Goal: Task Accomplishment & Management: Manage account settings

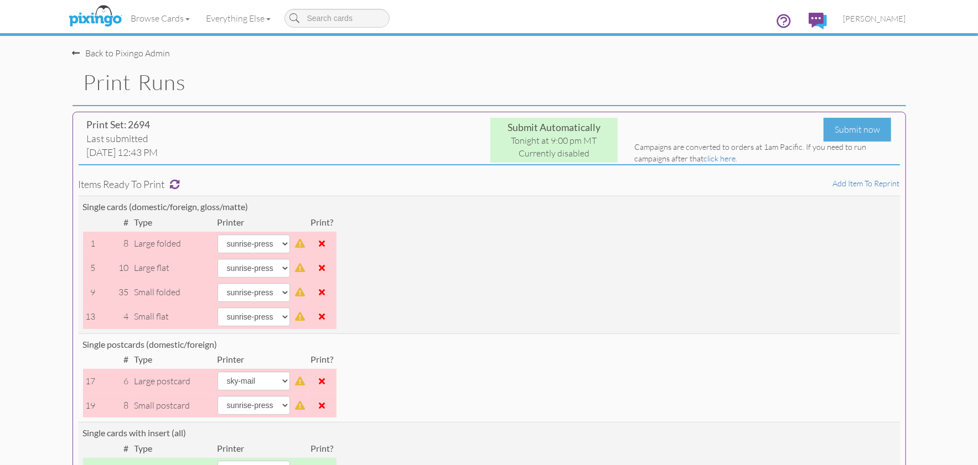
click at [709, 351] on td "Single postcards (domestic/foreign) # Type Printer Print? 17 6 large postcard a…" at bounding box center [489, 378] width 821 height 89
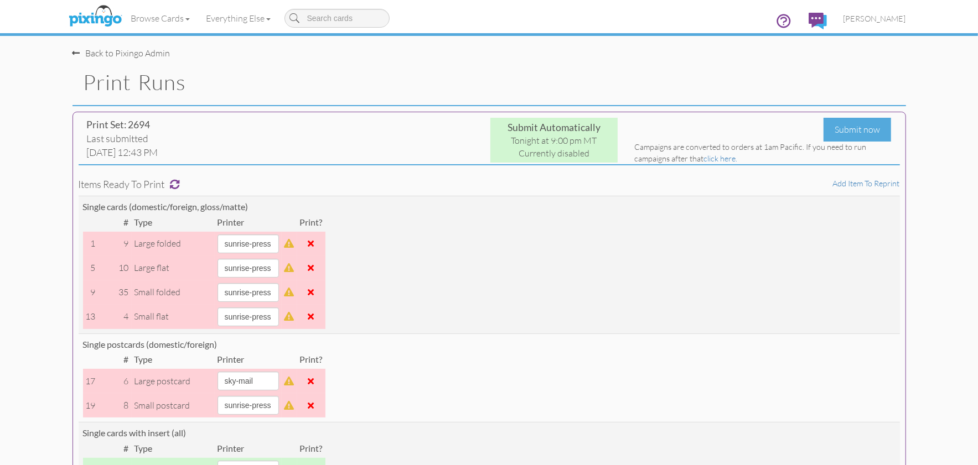
drag, startPoint x: 351, startPoint y: 85, endPoint x: 362, endPoint y: 81, distance: 11.9
click at [351, 85] on h1 "Print Runs" at bounding box center [495, 82] width 822 height 23
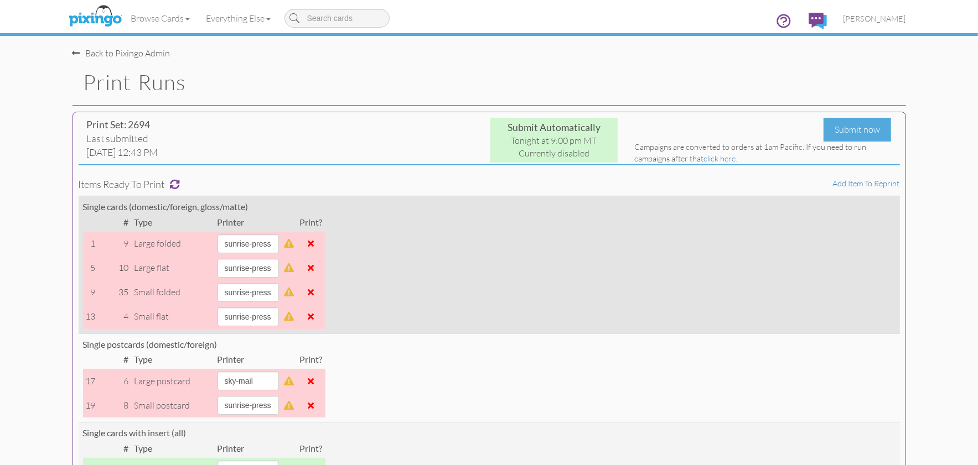
click at [604, 232] on td "Single cards (domestic/foreign, gloss/matte) # Type Printer Print? 1 9 large fo…" at bounding box center [489, 265] width 821 height 138
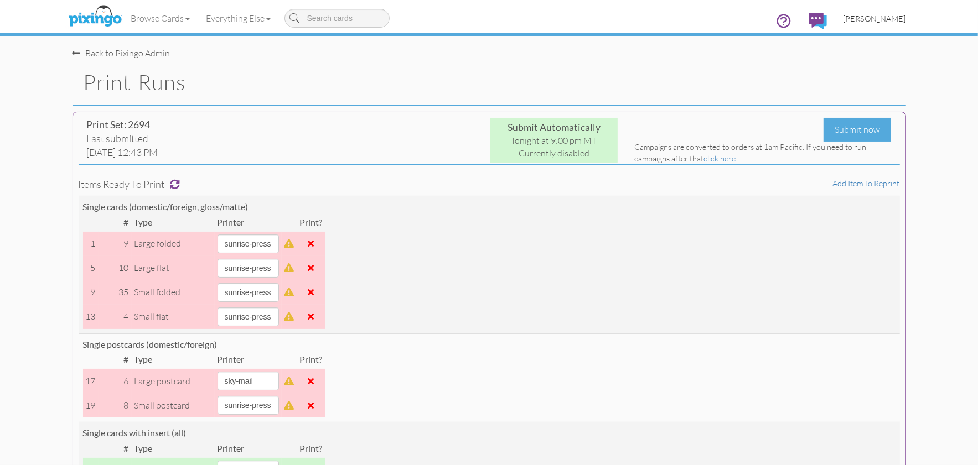
click at [879, 18] on span "[PERSON_NAME]" at bounding box center [874, 18] width 63 height 9
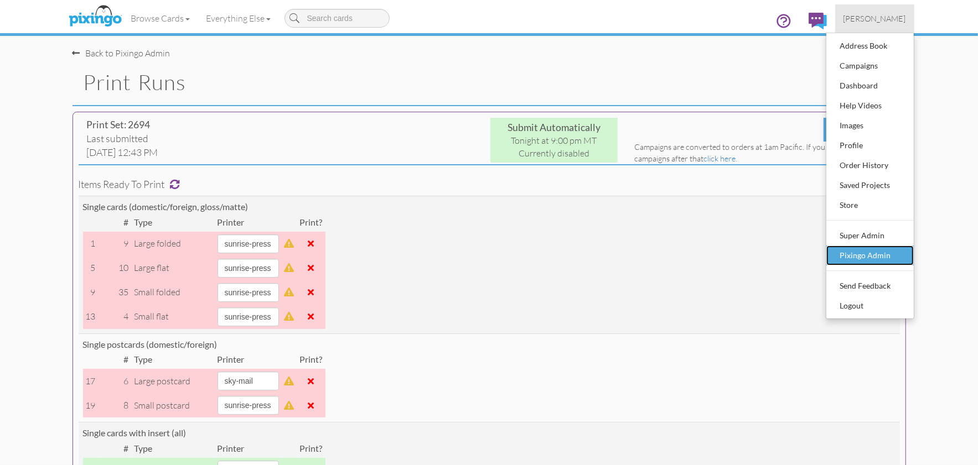
click at [881, 257] on div "Pixingo Admin" at bounding box center [869, 255] width 65 height 17
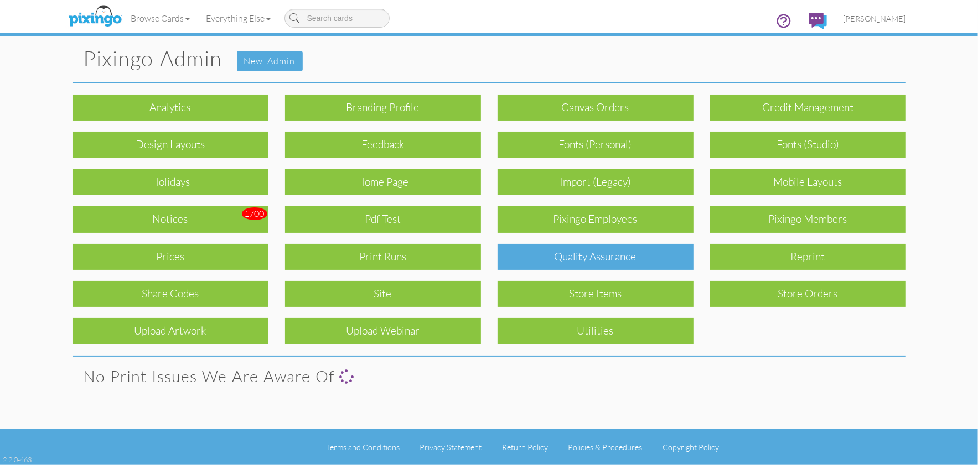
click at [607, 252] on div "Quality Assurance" at bounding box center [595, 257] width 196 height 26
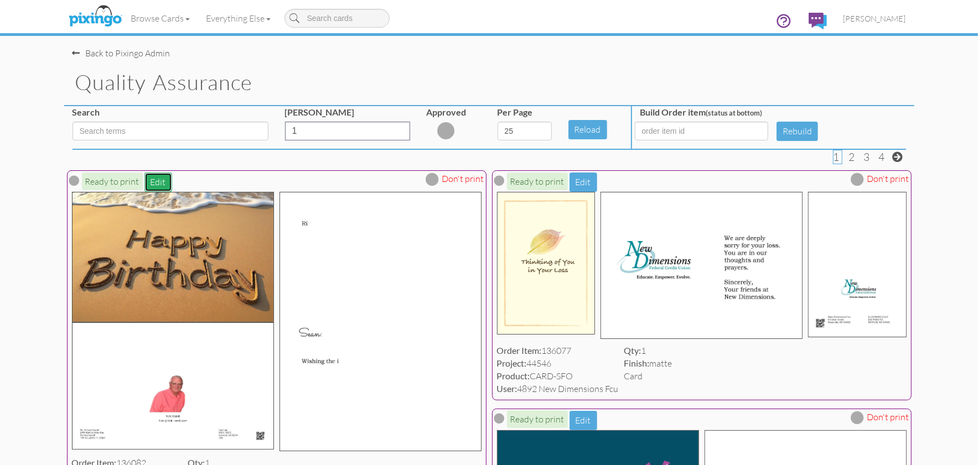
click at [154, 179] on button "Edit" at bounding box center [158, 182] width 28 height 19
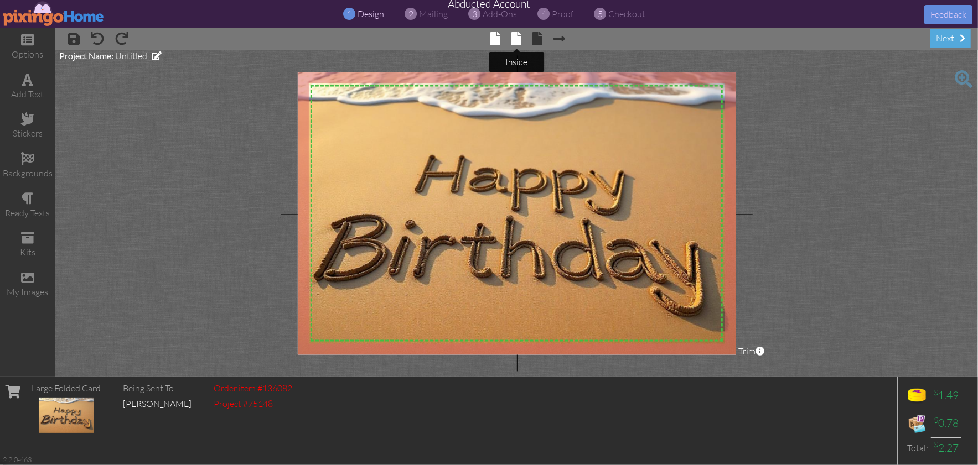
click at [517, 37] on span at bounding box center [516, 38] width 10 height 13
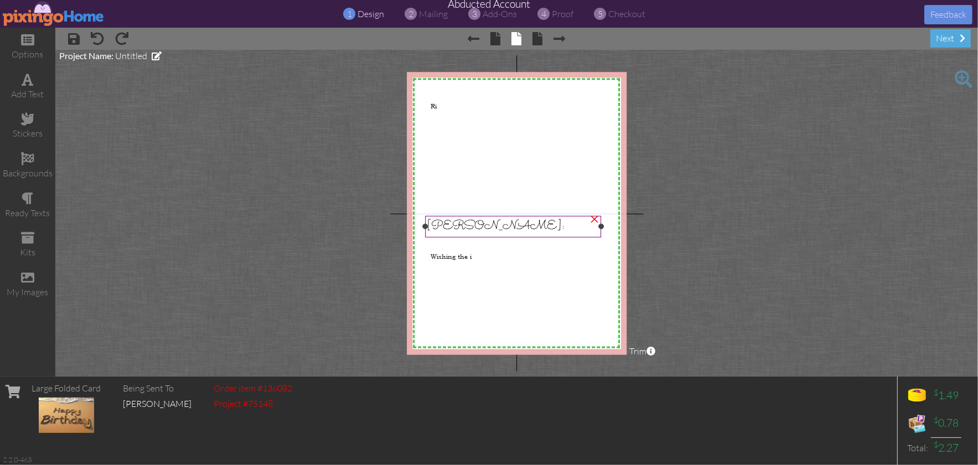
click at [568, 216] on div "[PERSON_NAME]:" at bounding box center [513, 227] width 176 height 22
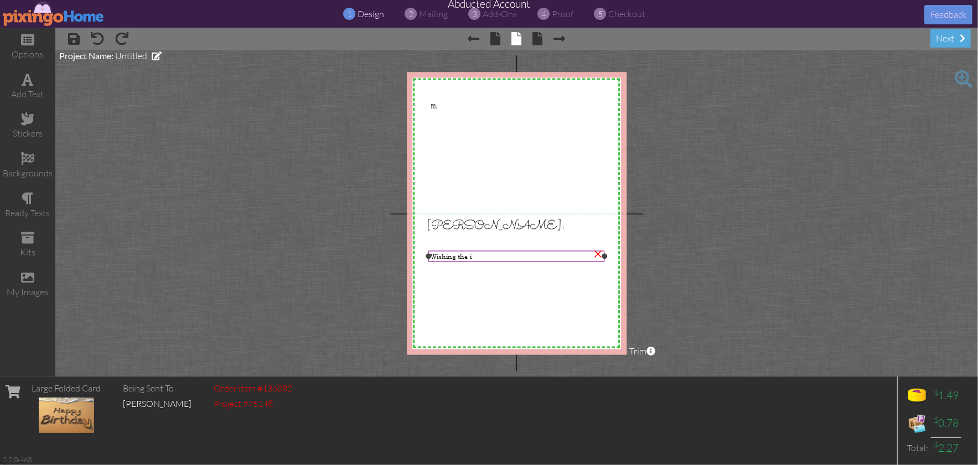
click at [529, 253] on div "Wishing the i" at bounding box center [516, 257] width 173 height 8
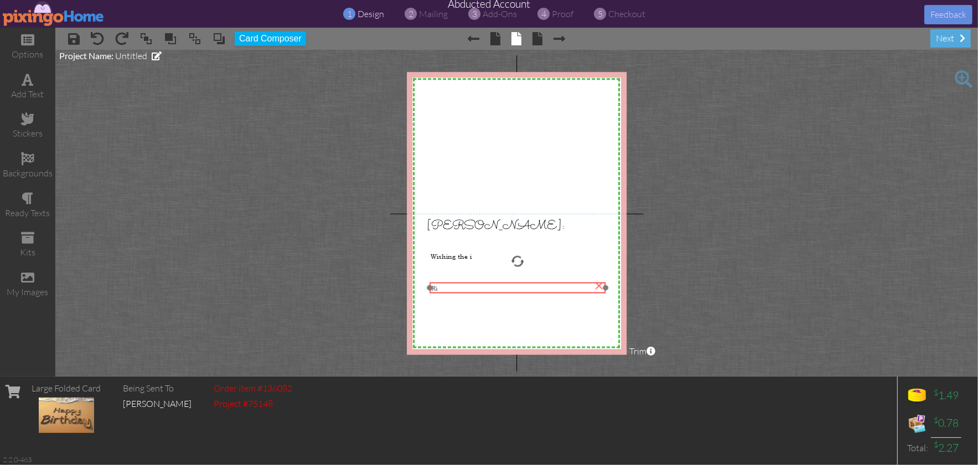
drag, startPoint x: 443, startPoint y: 109, endPoint x: 512, endPoint y: 307, distance: 209.8
click at [444, 291] on div "Ri" at bounding box center [518, 288] width 173 height 8
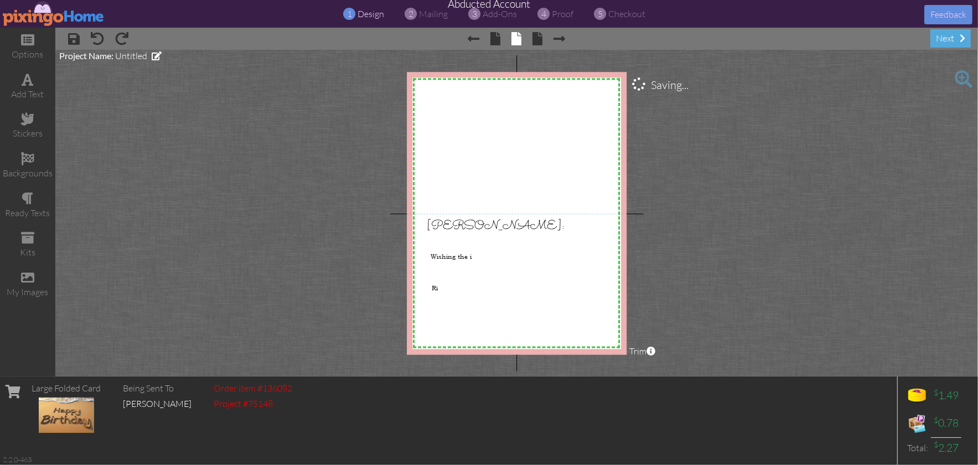
click at [786, 300] on project-studio-wrapper "X X X X X X X X X X X X X X X X X X X X X X X X X X X X X X X X X X X X X X X X…" at bounding box center [516, 213] width 922 height 327
click at [30, 13] on img at bounding box center [54, 13] width 102 height 25
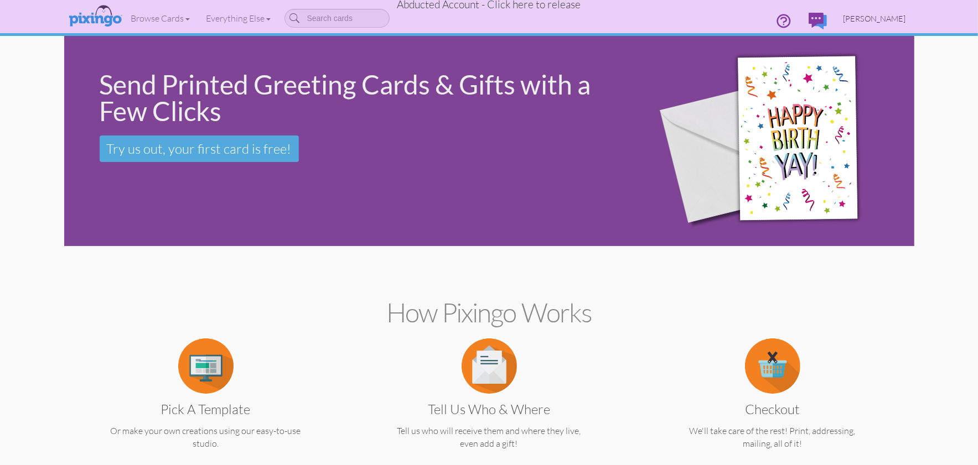
click at [861, 18] on span "[PERSON_NAME]" at bounding box center [874, 18] width 63 height 9
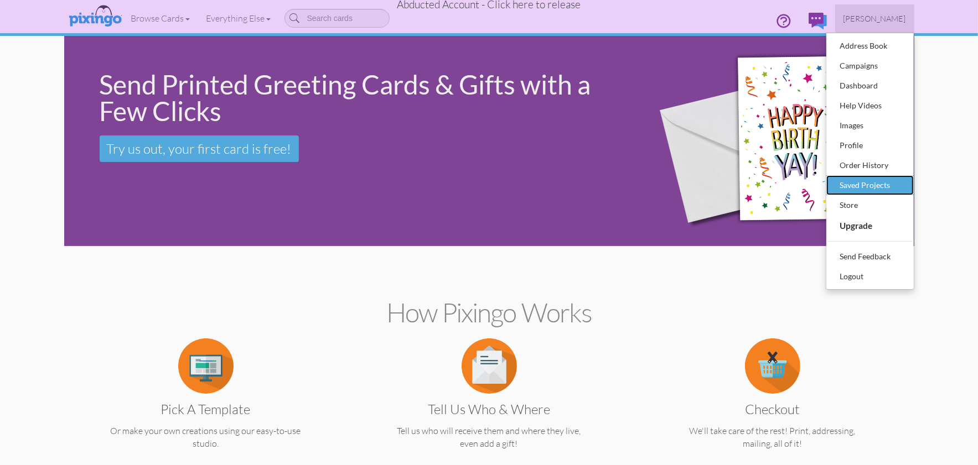
click at [883, 183] on div "Saved Projects" at bounding box center [869, 185] width 65 height 17
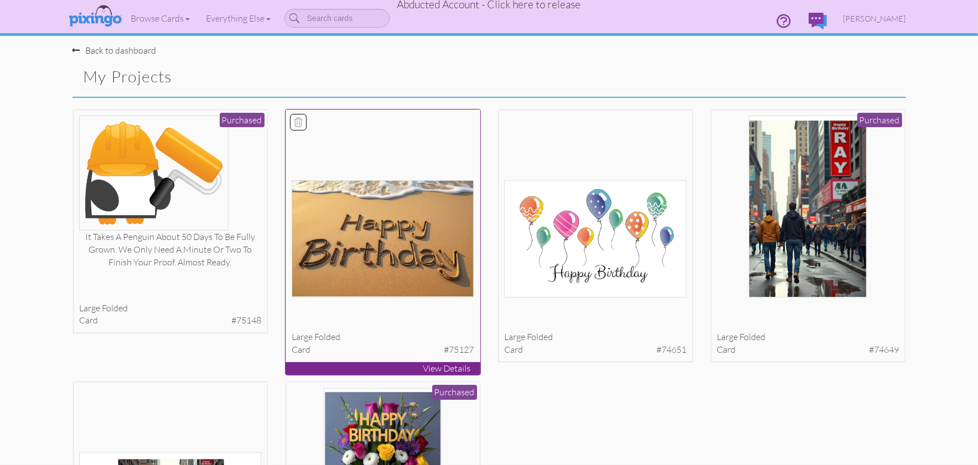
click at [345, 235] on img at bounding box center [383, 238] width 182 height 117
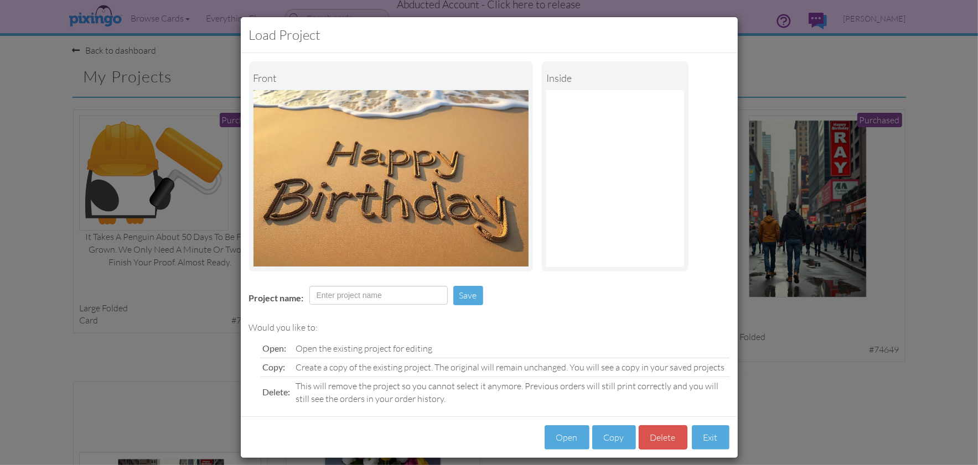
scroll to position [9, 0]
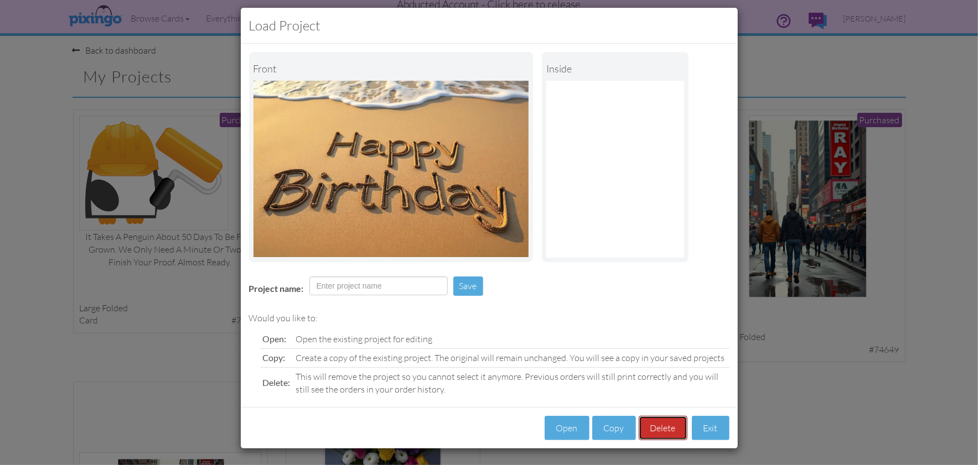
click at [658, 424] on button "Delete" at bounding box center [662, 428] width 49 height 25
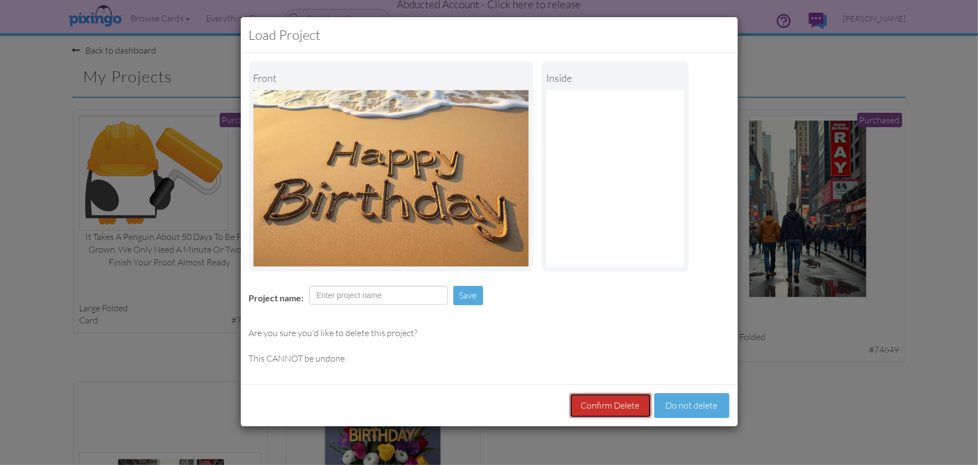
click at [618, 406] on button "Confirm Delete" at bounding box center [610, 405] width 82 height 25
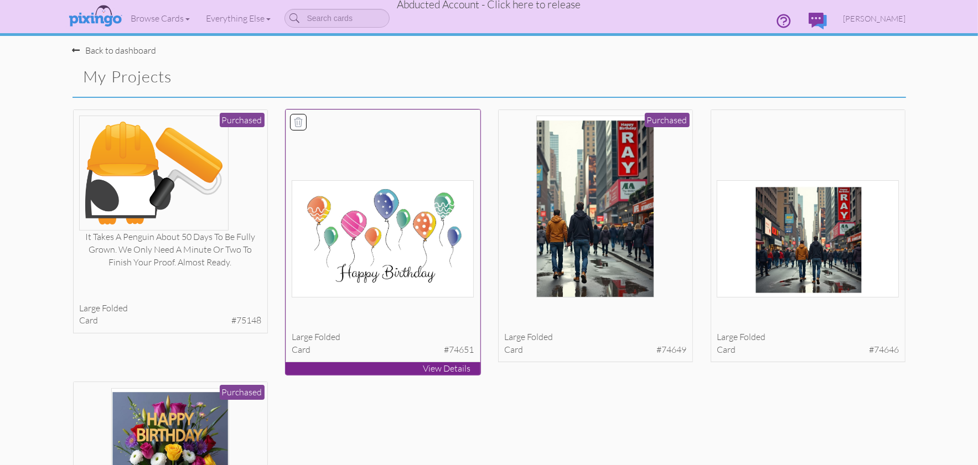
click at [413, 247] on img at bounding box center [383, 238] width 182 height 117
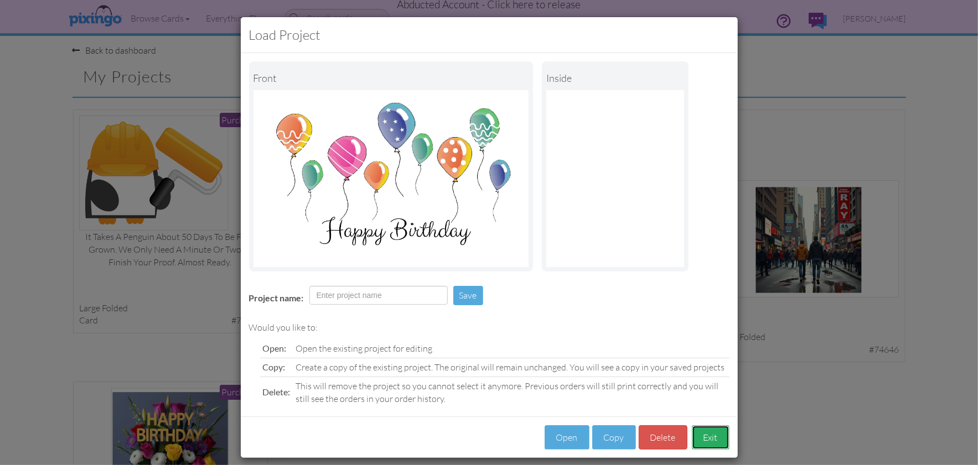
click at [719, 433] on button "Exit" at bounding box center [711, 437] width 38 height 25
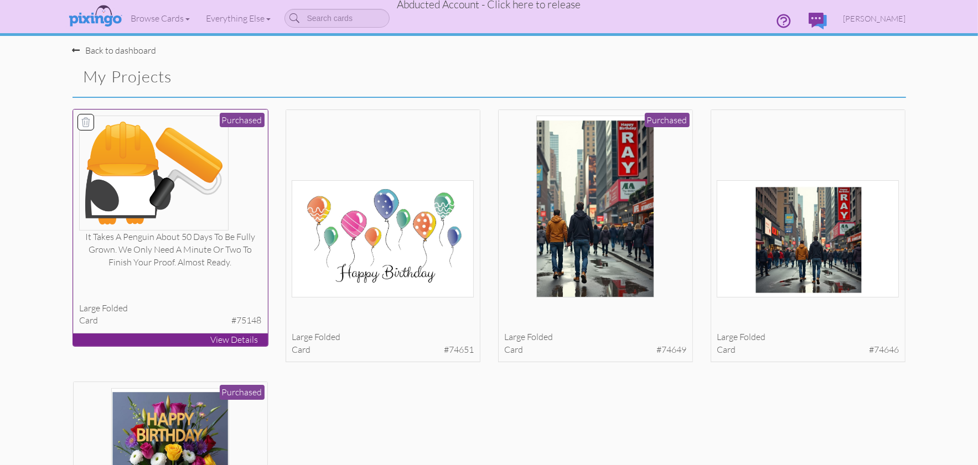
click at [153, 191] on img at bounding box center [153, 173] width 149 height 115
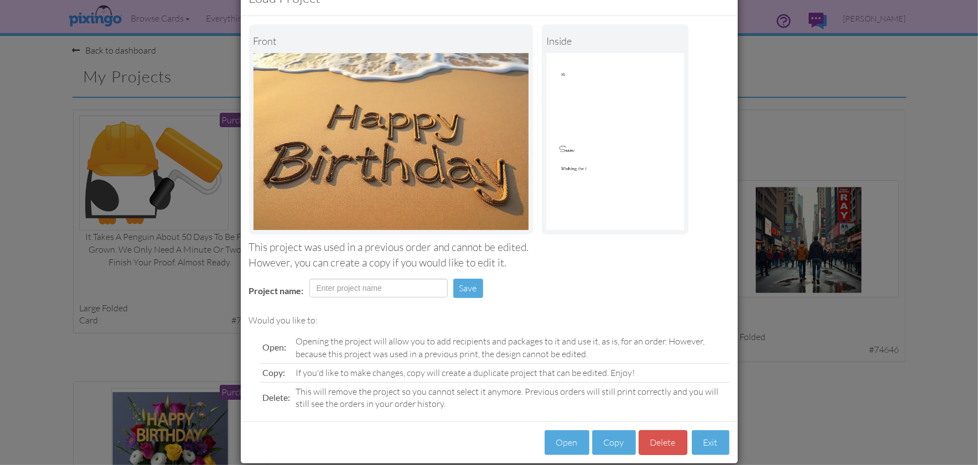
scroll to position [52, 0]
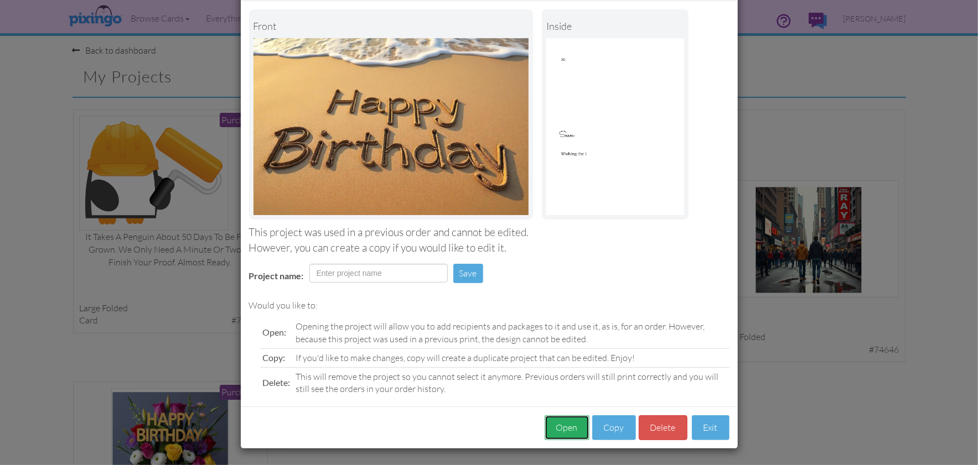
click at [564, 424] on button "Open" at bounding box center [566, 427] width 45 height 25
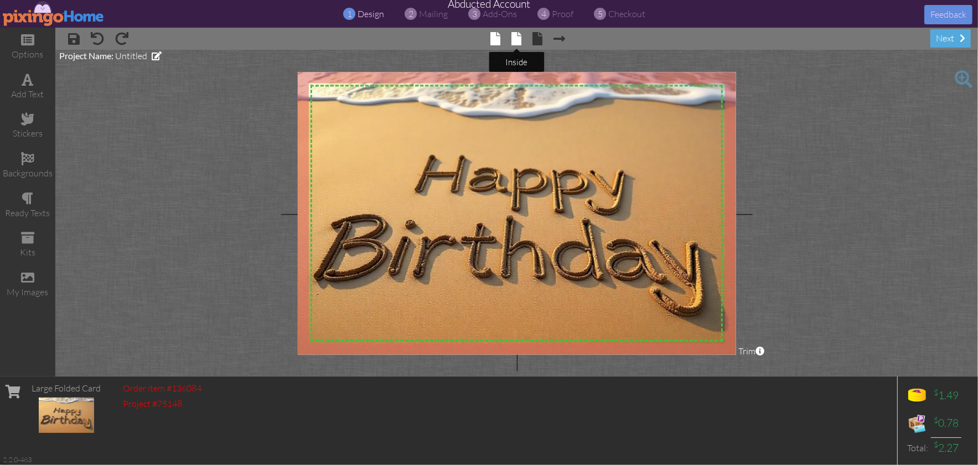
click at [515, 37] on span at bounding box center [516, 38] width 10 height 13
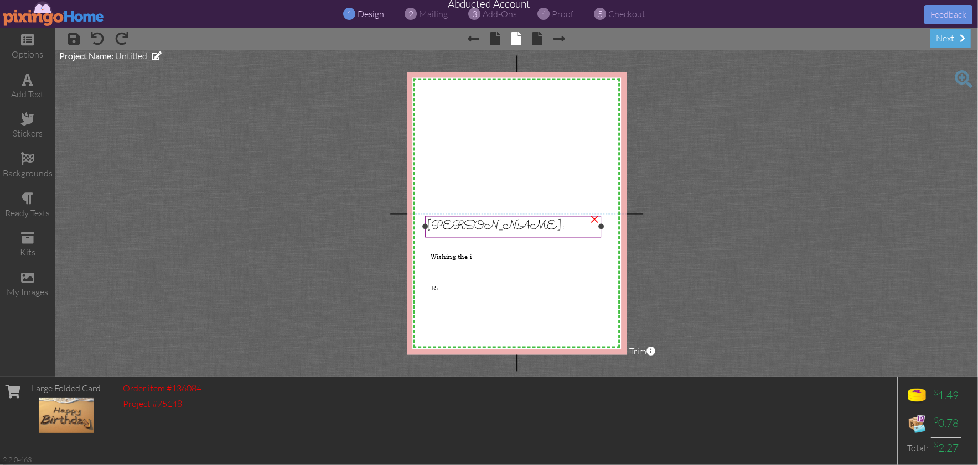
click at [458, 229] on div "[PERSON_NAME]:" at bounding box center [513, 226] width 173 height 18
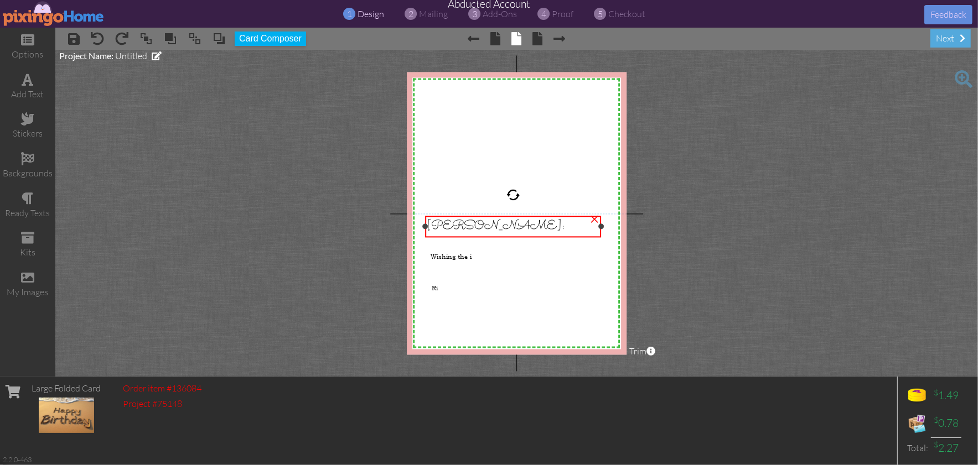
click at [458, 229] on div "[PERSON_NAME]:" at bounding box center [513, 226] width 173 height 18
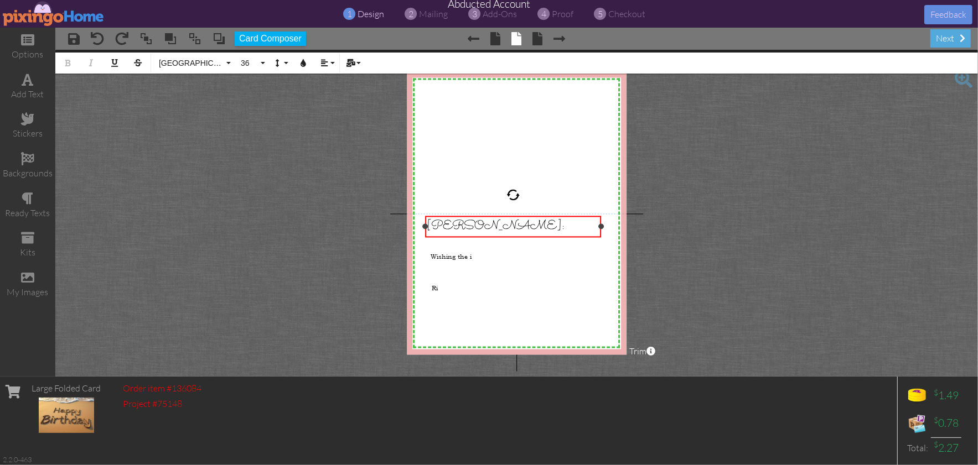
click at [470, 227] on div "[PERSON_NAME]:" at bounding box center [513, 226] width 173 height 18
drag, startPoint x: 470, startPoint y: 235, endPoint x: 472, endPoint y: 243, distance: 8.1
click at [472, 243] on div "X X X X X X X X X X X X X X X X X X X X X X X X X X X X X X X X X X X X X X X X…" at bounding box center [517, 213] width 220 height 283
drag, startPoint x: 549, startPoint y: 257, endPoint x: 533, endPoint y: 255, distance: 16.7
click at [548, 257] on div "Wishing the i" at bounding box center [516, 257] width 173 height 8
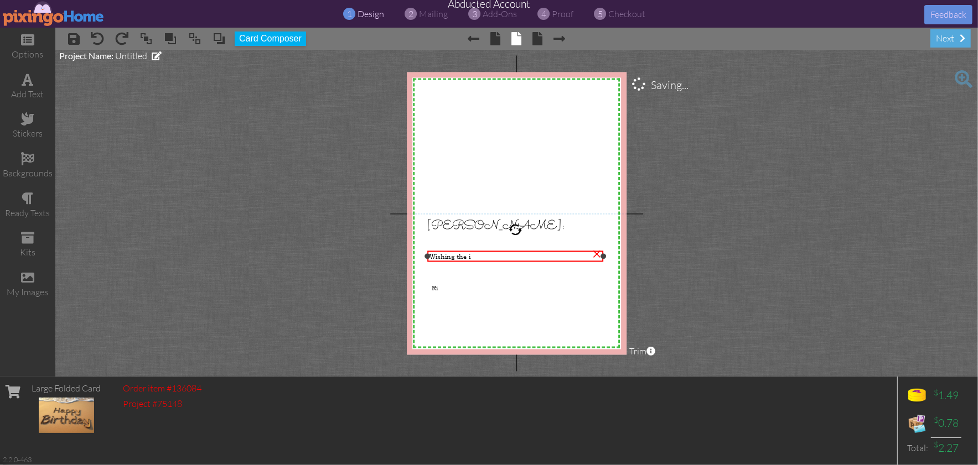
click at [479, 256] on div "Wishing the i" at bounding box center [515, 257] width 173 height 8
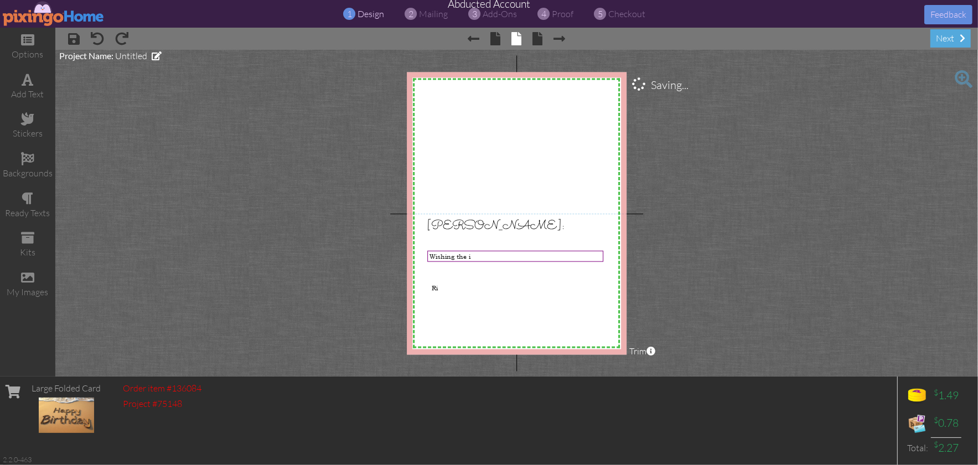
click at [703, 267] on project-studio-wrapper "X X X X X X X X X X X X X X X X X X X X X X X X X X X X X X X X X X X X X X X X…" at bounding box center [516, 213] width 922 height 327
click at [808, 218] on project-studio-wrapper "X X X X X X X X X X X X X X X X X X X X X X X X X X X X X X X X X X X X X X X X…" at bounding box center [516, 213] width 922 height 327
click at [765, 258] on project-studio-wrapper "X X X X X X X X X X X X X X X X X X X X X X X X X X X X X X X X X X X X X X X X…" at bounding box center [516, 213] width 922 height 327
click at [703, 219] on project-studio-wrapper "X X X X X X X X X X X X X X X X X X X X X X X X X X X X X X X X X X X X X X X X…" at bounding box center [516, 213] width 922 height 327
click at [49, 14] on img at bounding box center [54, 13] width 102 height 25
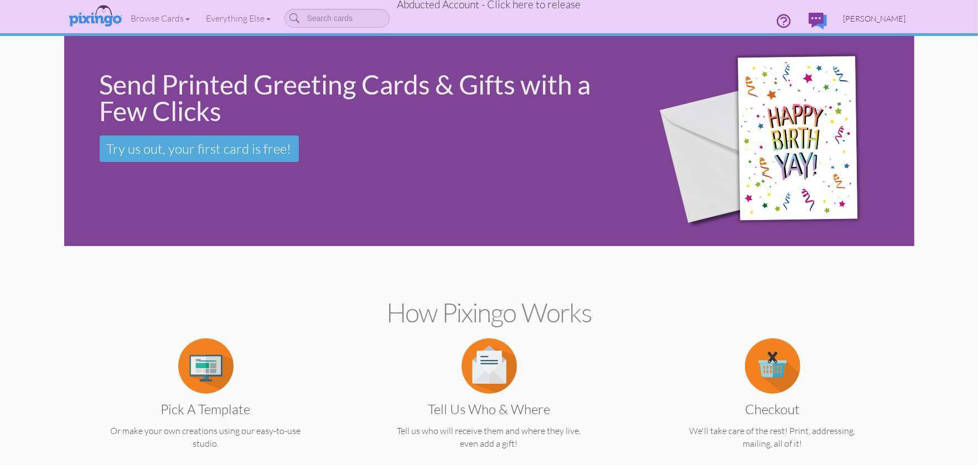
click at [883, 18] on span "[PERSON_NAME]" at bounding box center [874, 18] width 63 height 9
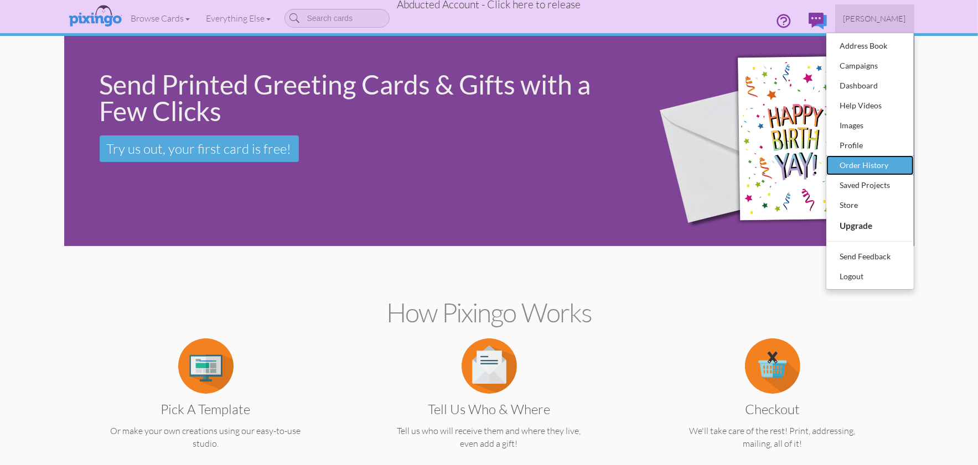
click at [882, 170] on div "Order History" at bounding box center [869, 165] width 65 height 17
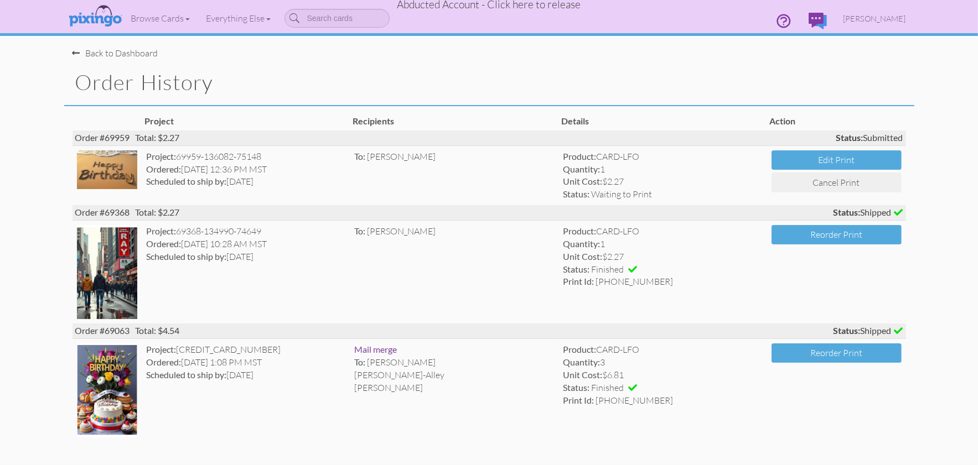
scroll to position [40, 0]
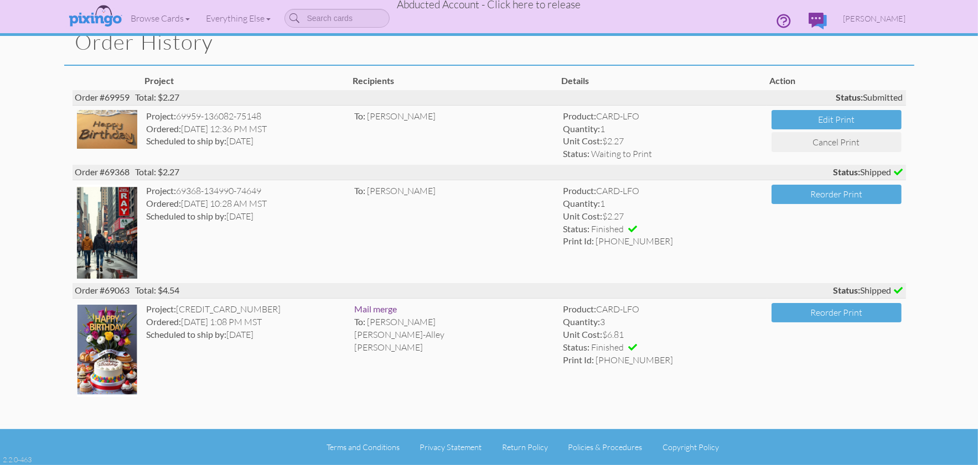
click at [411, 207] on td "To: [PERSON_NAME]" at bounding box center [454, 231] width 209 height 103
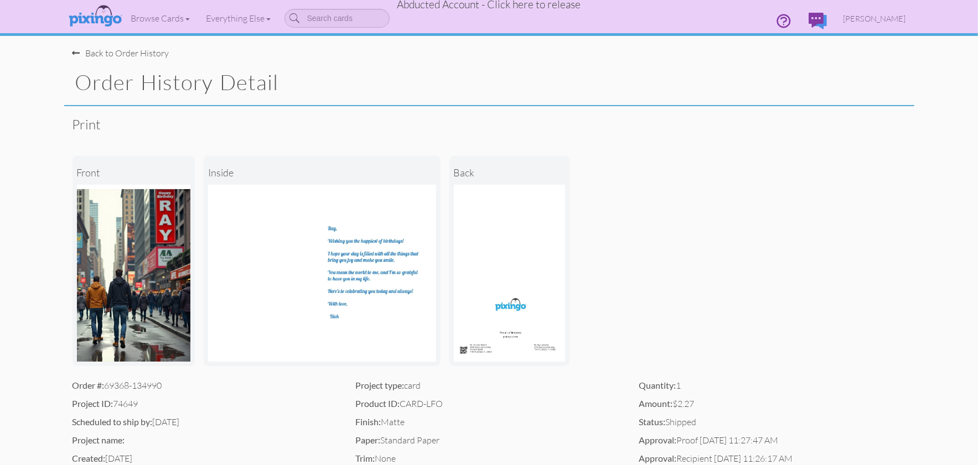
click at [125, 54] on div "Back to Order History" at bounding box center [120, 53] width 97 height 13
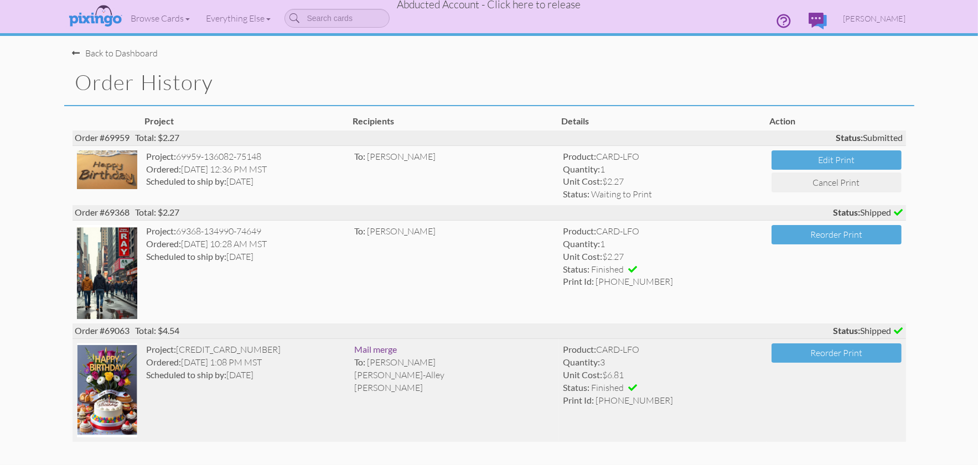
click at [97, 392] on img at bounding box center [107, 391] width 61 height 94
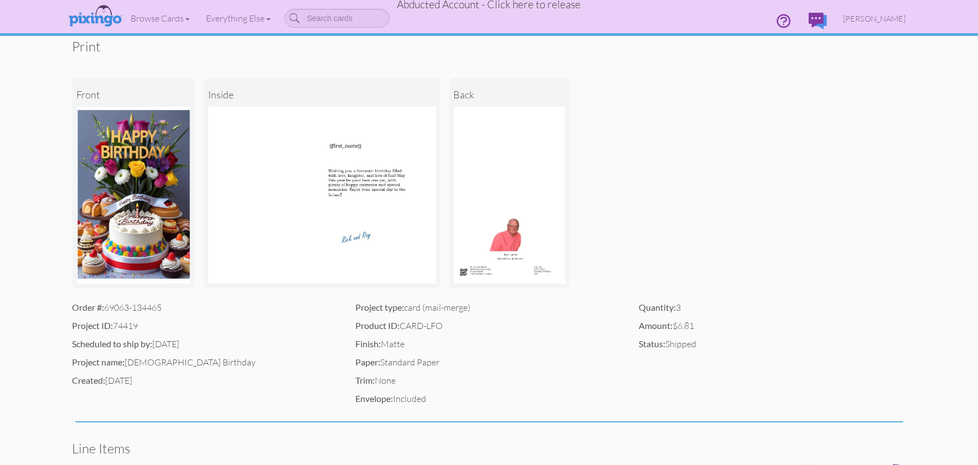
scroll to position [77, 0]
click at [643, 188] on div "front inside back" at bounding box center [488, 183] width 833 height 237
click at [480, 6] on span "Abducted Account - Click here to release" at bounding box center [489, 4] width 184 height 13
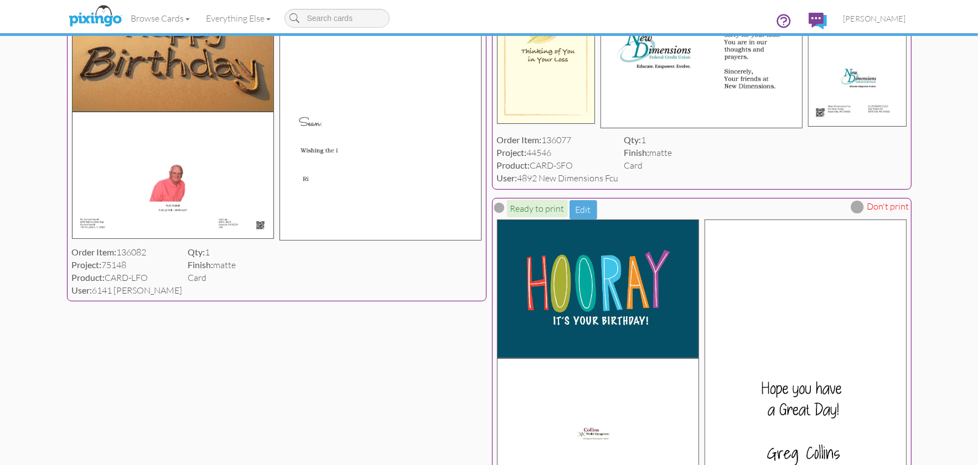
scroll to position [219, 0]
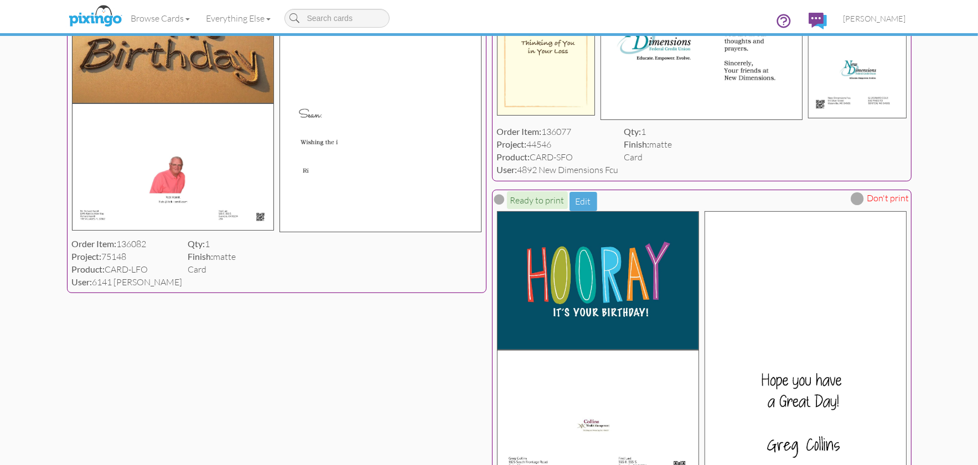
click at [326, 144] on img at bounding box center [380, 102] width 202 height 259
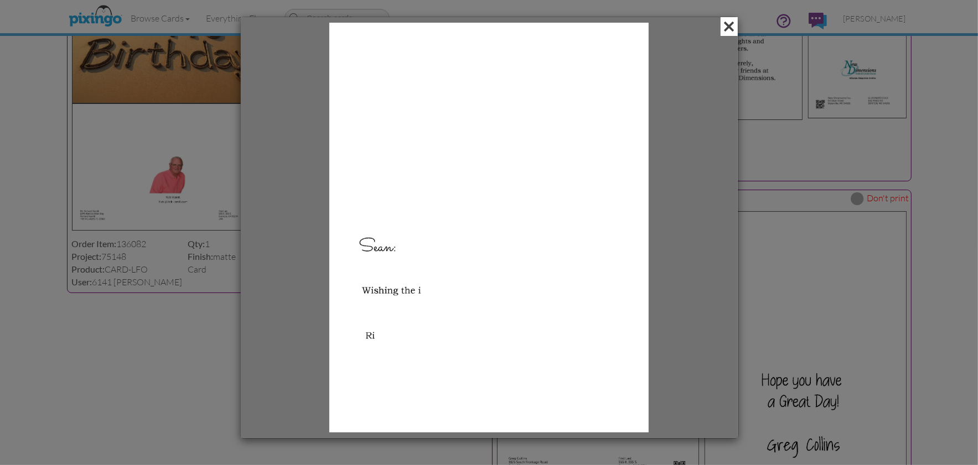
click at [731, 26] on span at bounding box center [728, 26] width 17 height 19
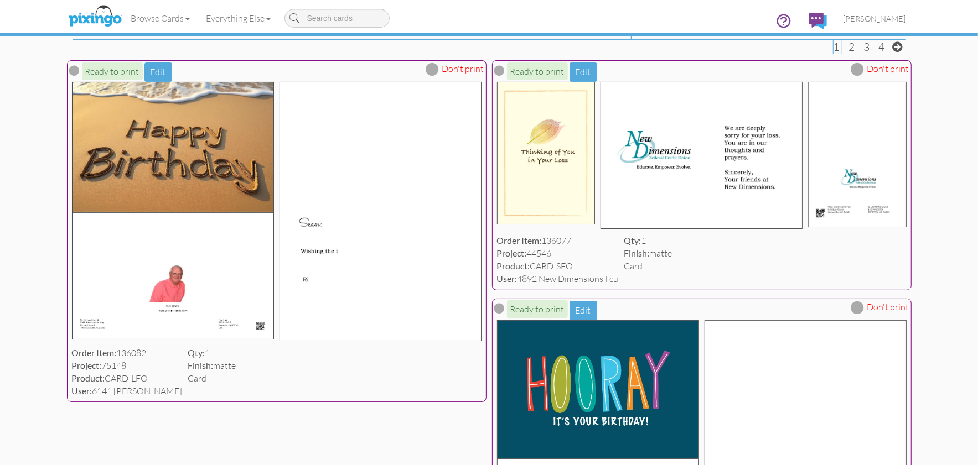
scroll to position [108, 0]
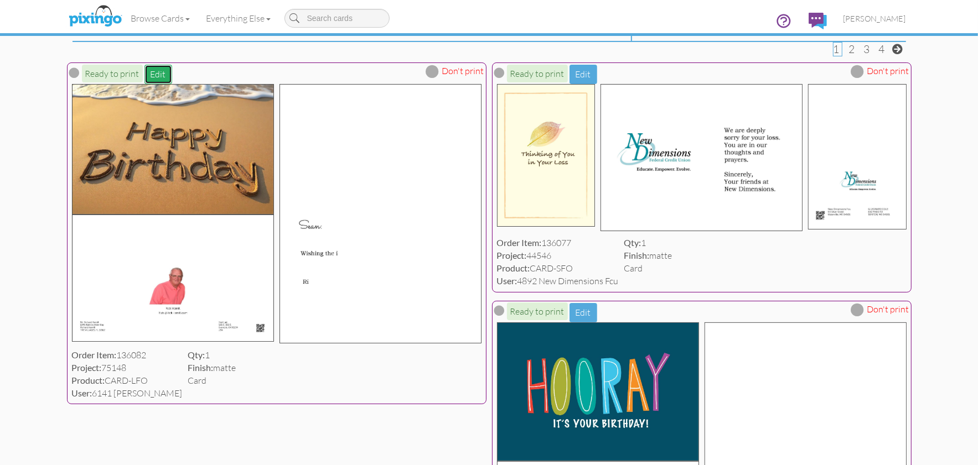
click at [157, 75] on button "Edit" at bounding box center [158, 74] width 28 height 19
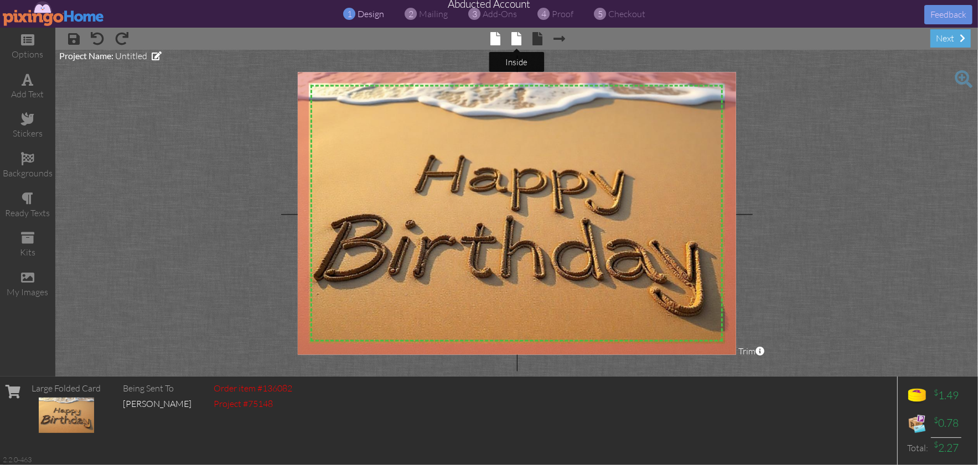
click at [513, 38] on span at bounding box center [516, 38] width 10 height 13
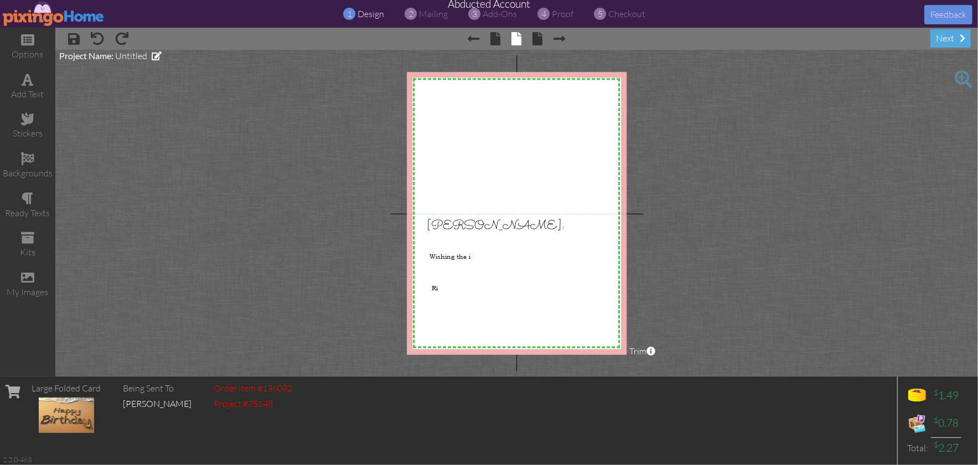
click at [32, 16] on img at bounding box center [54, 13] width 102 height 25
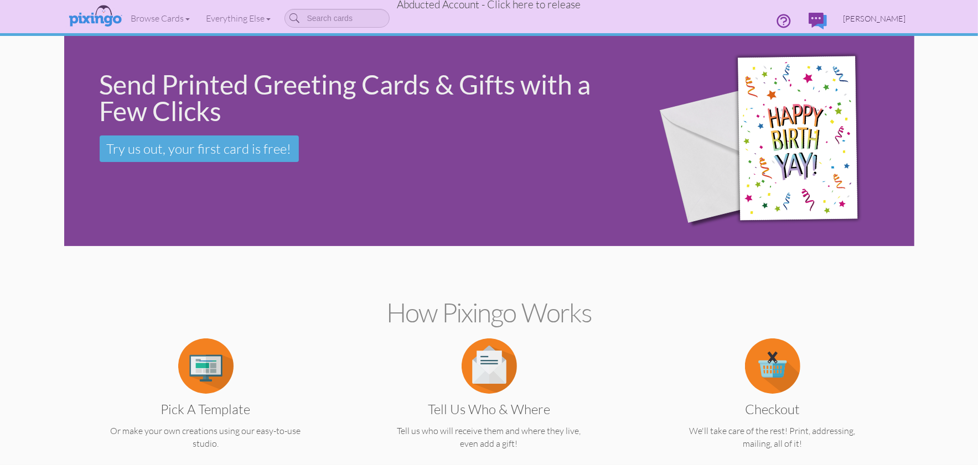
click at [887, 19] on span "[PERSON_NAME]" at bounding box center [874, 18] width 63 height 9
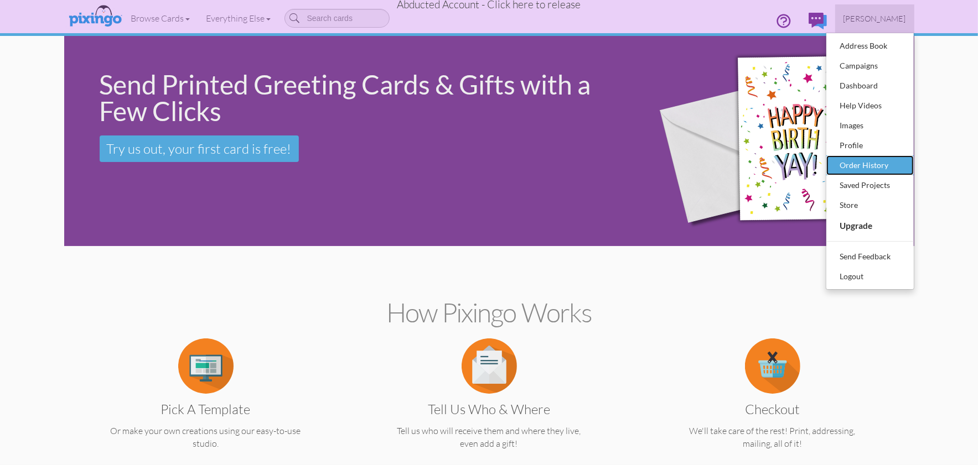
click at [871, 164] on div "Order History" at bounding box center [869, 165] width 65 height 17
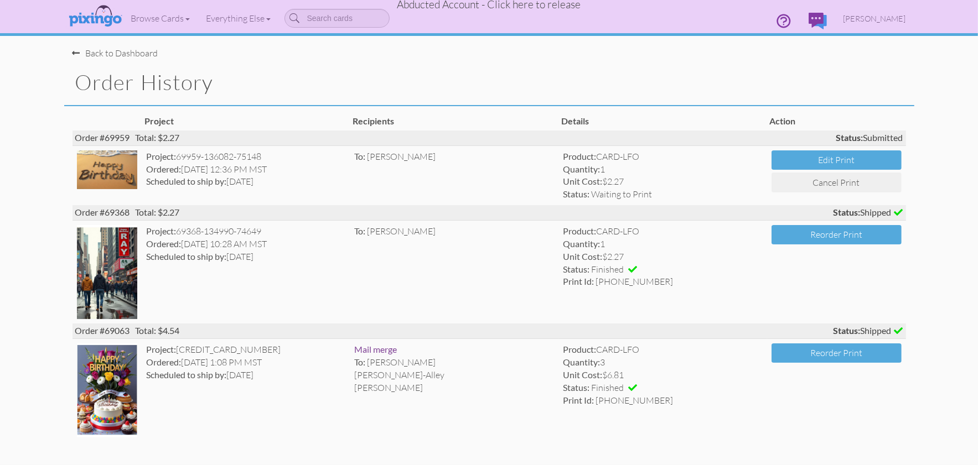
click at [531, 7] on span "Abducted Account - Click here to release" at bounding box center [489, 4] width 184 height 13
